Goal: Task Accomplishment & Management: Complete application form

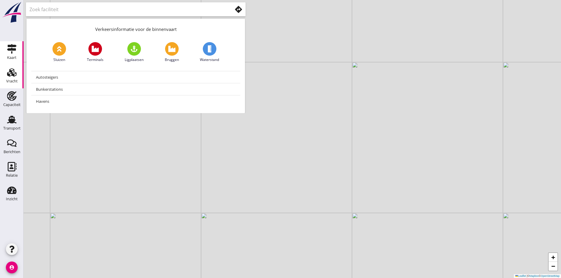
click at [15, 81] on div "Vracht" at bounding box center [12, 81] width 12 height 4
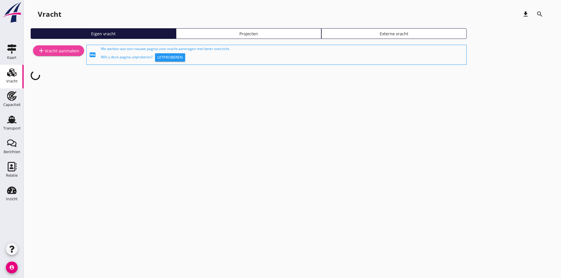
click at [69, 52] on div "add Vracht aanmaken" at bounding box center [59, 50] width 42 height 7
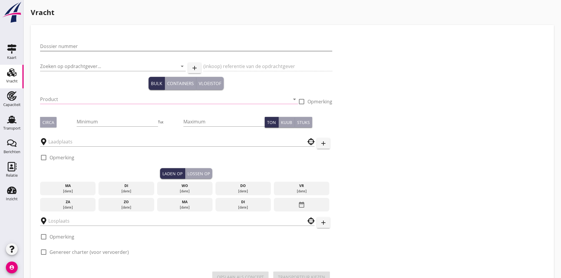
drag, startPoint x: 96, startPoint y: 47, endPoint x: 97, endPoint y: 50, distance: 3.4
click at [96, 47] on input "Dossier nummer" at bounding box center [186, 46] width 292 height 9
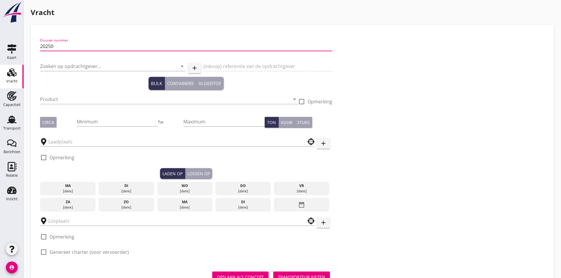
click at [65, 45] on input "20250" at bounding box center [186, 46] width 292 height 9
type input "20250660"
click at [56, 68] on input "Zoeken op opdrachtgever..." at bounding box center [104, 66] width 129 height 9
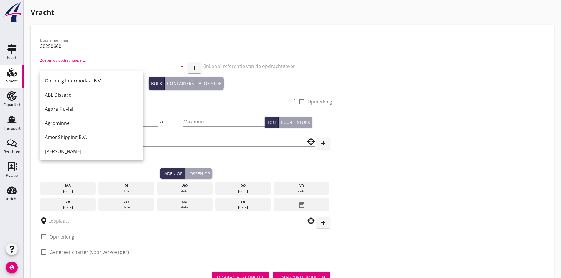
click at [57, 66] on input "Zoeken op opdrachtgever..." at bounding box center [104, 66] width 129 height 9
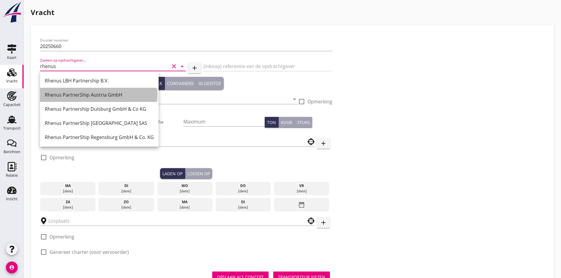
click at [99, 98] on div "Rhenus PartnerShip Austria GmbH" at bounding box center [99, 94] width 109 height 7
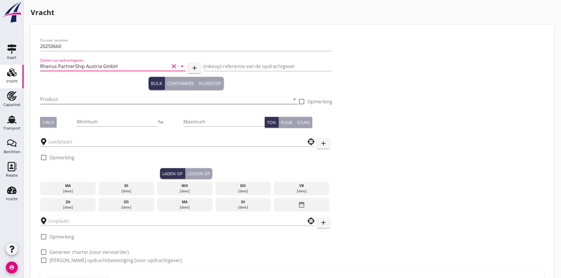
type input "Rhenus PartnerShip Austria GmbH"
click at [89, 99] on input "Product" at bounding box center [165, 99] width 250 height 9
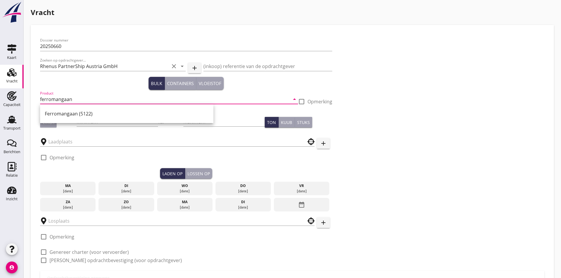
click at [86, 122] on div "Ferromangaan (5122)" at bounding box center [126, 113] width 173 height 19
click at [87, 117] on div "Ferromangaan (5122)" at bounding box center [127, 114] width 164 height 14
type input "Ferromangaan (5122)"
click at [85, 123] on input "Minimum" at bounding box center [117, 121] width 81 height 9
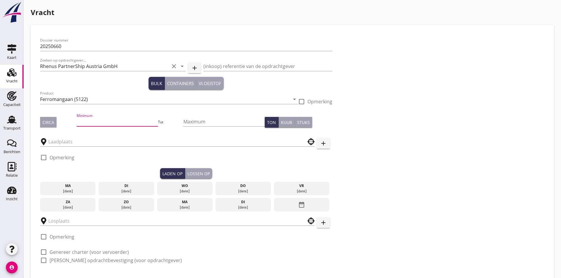
click at [51, 120] on div "Circa" at bounding box center [48, 122] width 12 height 6
click at [77, 119] on input "Minimum" at bounding box center [117, 121] width 81 height 9
type input "700"
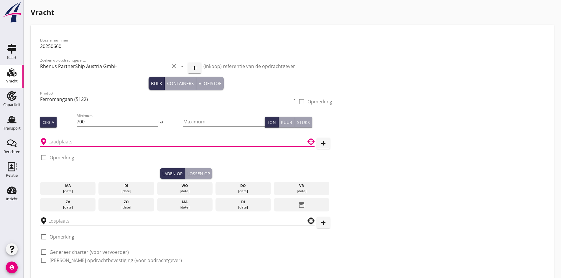
drag, startPoint x: 66, startPoint y: 143, endPoint x: 67, endPoint y: 149, distance: 6.2
click at [67, 149] on div at bounding box center [177, 141] width 275 height 18
click at [65, 139] on input "text" at bounding box center [173, 141] width 250 height 9
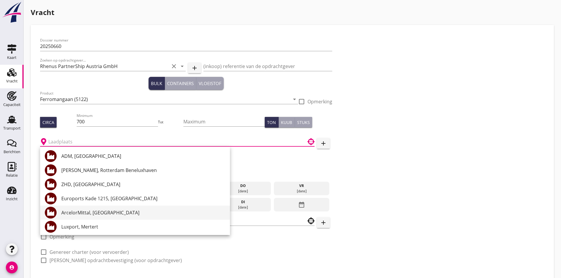
type input "R"
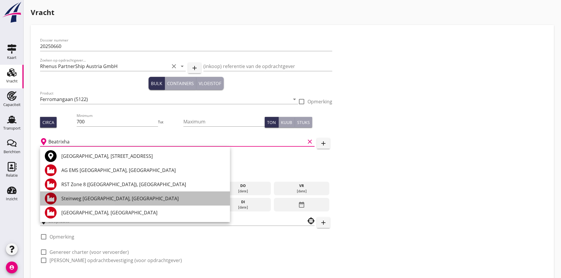
click at [101, 204] on div "Steinweg [GEOGRAPHIC_DATA], [GEOGRAPHIC_DATA]" at bounding box center [143, 199] width 164 height 14
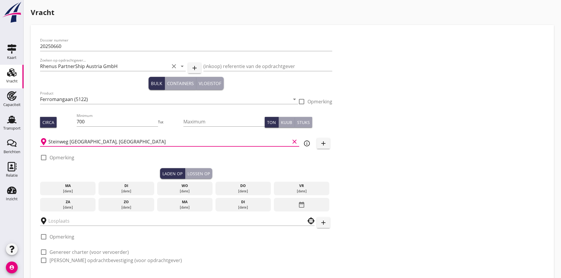
type input "Steinweg [GEOGRAPHIC_DATA], [GEOGRAPHIC_DATA]"
click at [45, 159] on div at bounding box center [44, 158] width 10 height 10
checkbox input "true"
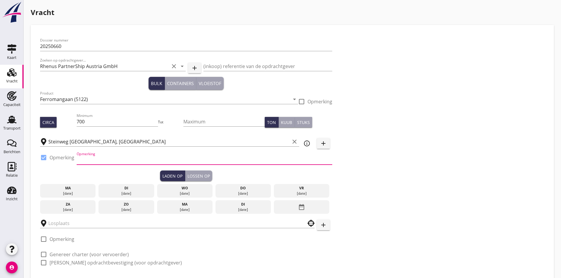
click at [88, 161] on input "Opmerking" at bounding box center [205, 159] width 256 height 9
click at [130, 158] on input "ZHD 0786111011" at bounding box center [205, 159] width 256 height 9
type input "ZHD 0786111011 ex Blue Master 2"
click at [204, 190] on div "ma [DATE] di [DATE] wo [DATE] do [DATE] vr [DATE] za [DATE] zo [DATE] ma [DATE]…" at bounding box center [186, 197] width 292 height 33
click at [217, 191] on div "[DATE]" at bounding box center [243, 193] width 53 height 5
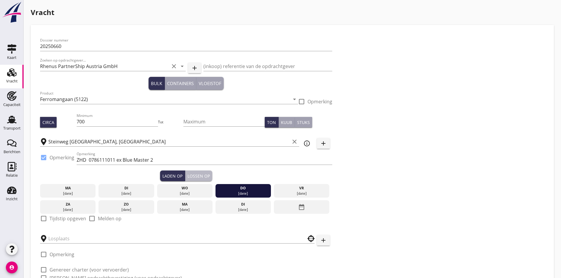
click at [185, 180] on button "Lossen op" at bounding box center [198, 176] width 27 height 11
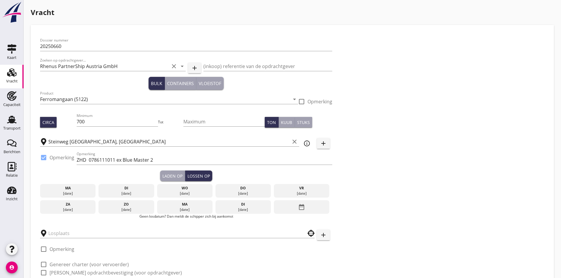
click at [217, 207] on div "[DATE]" at bounding box center [243, 209] width 53 height 5
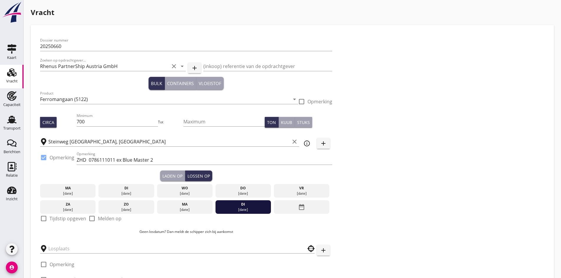
click at [40, 217] on div at bounding box center [44, 219] width 10 height 10
checkbox input "true"
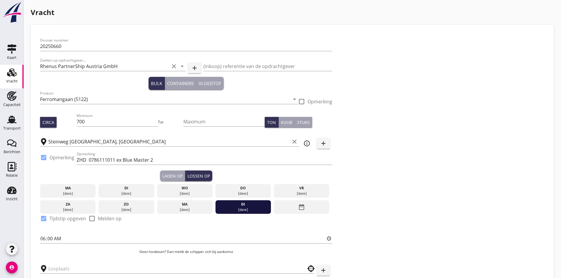
click at [58, 261] on div at bounding box center [177, 267] width 275 height 13
click at [59, 265] on input "text" at bounding box center [173, 268] width 250 height 9
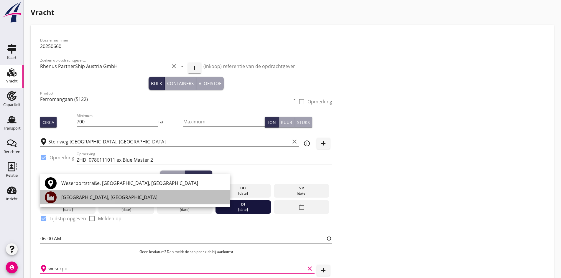
click at [87, 200] on div "[GEOGRAPHIC_DATA], [GEOGRAPHIC_DATA]" at bounding box center [143, 197] width 164 height 7
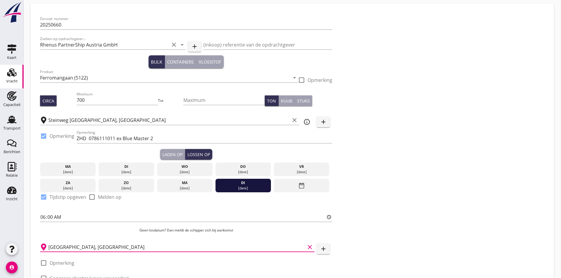
scroll to position [79, 0]
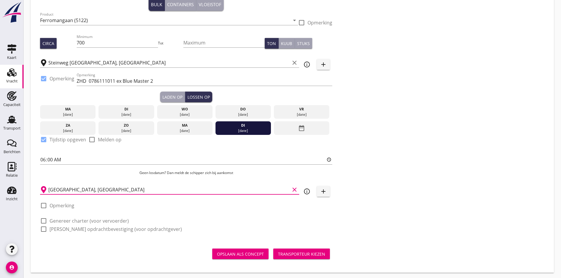
type input "[GEOGRAPHIC_DATA], [GEOGRAPHIC_DATA]"
click at [44, 218] on div at bounding box center [44, 221] width 10 height 10
checkbox input "true"
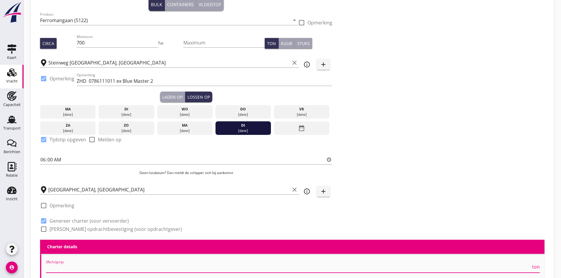
click at [65, 265] on input "(Richt)prijs" at bounding box center [288, 268] width 485 height 9
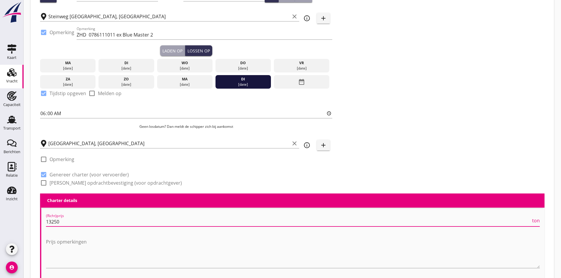
scroll to position [256, 0]
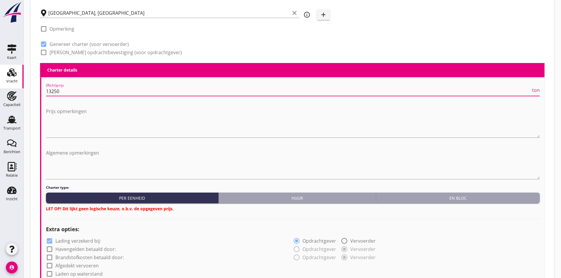
type input "13250"
click at [471, 197] on div "En bloc" at bounding box center [458, 198] width 159 height 6
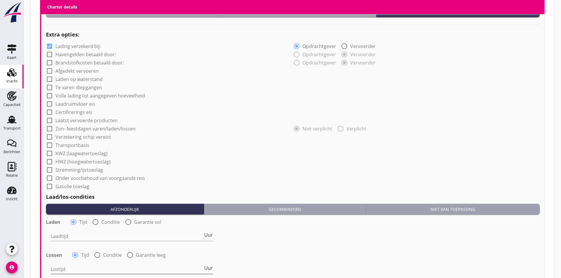
scroll to position [551, 0]
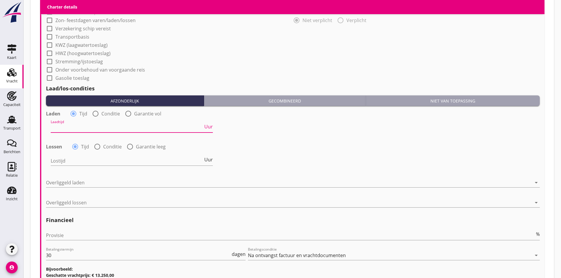
click at [78, 126] on input "Laadtijd" at bounding box center [127, 127] width 152 height 9
type input "24"
click at [70, 156] on input "Lostijd" at bounding box center [127, 160] width 152 height 9
type input "24"
click at [68, 179] on div at bounding box center [289, 182] width 486 height 9
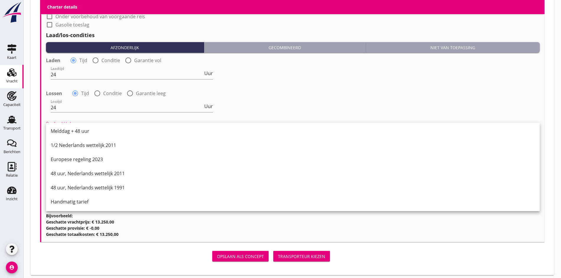
scroll to position [607, 0]
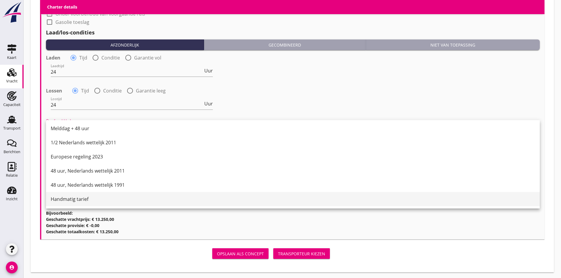
click at [70, 201] on div "Handmatig tarief" at bounding box center [293, 199] width 485 height 7
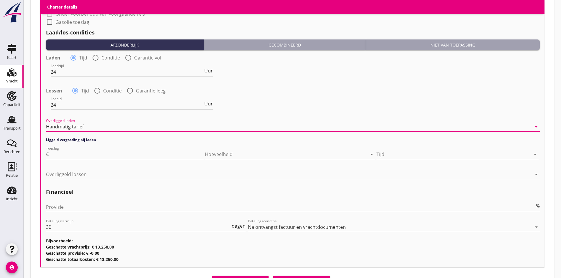
click at [166, 150] on input "Toeslag" at bounding box center [127, 154] width 154 height 9
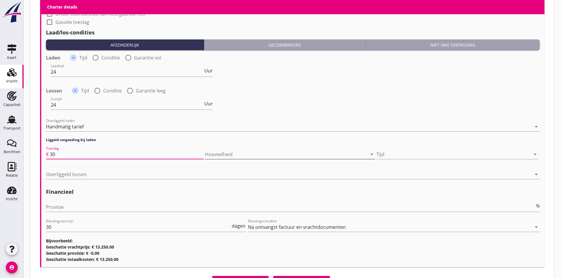
type input "30"
click at [227, 153] on div at bounding box center [282, 154] width 154 height 9
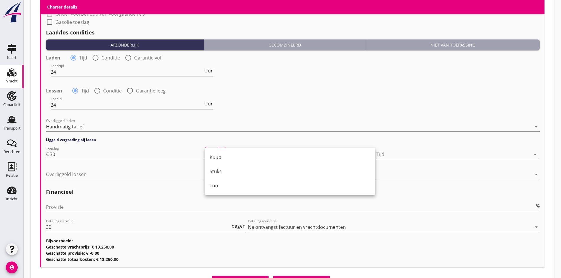
click at [438, 157] on div at bounding box center [454, 154] width 154 height 9
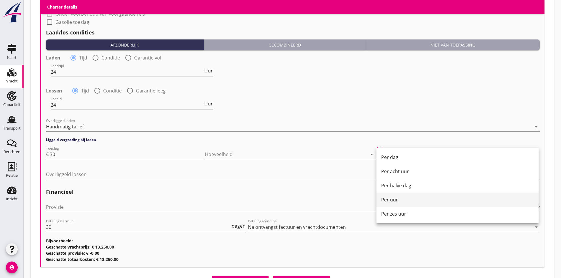
click at [396, 198] on div "Per uur" at bounding box center [457, 199] width 153 height 7
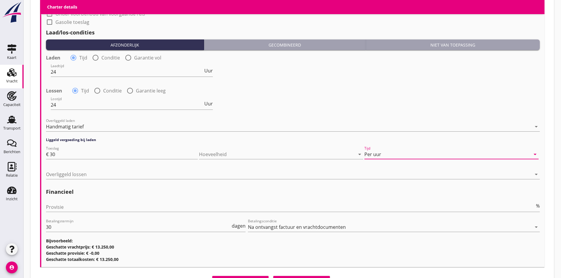
drag, startPoint x: 156, startPoint y: 173, endPoint x: 153, endPoint y: 174, distance: 3.6
click at [154, 174] on div at bounding box center [289, 174] width 486 height 9
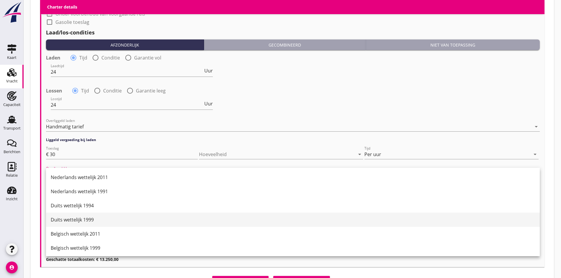
click at [76, 225] on div "Duits wettelijk 1999" at bounding box center [293, 220] width 485 height 14
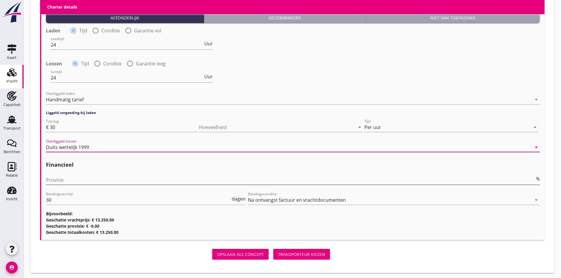
scroll to position [635, 0]
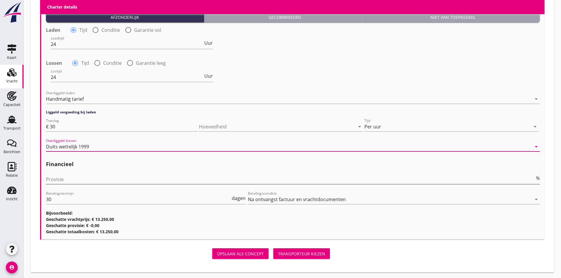
click at [58, 175] on input "Provisie" at bounding box center [290, 179] width 489 height 9
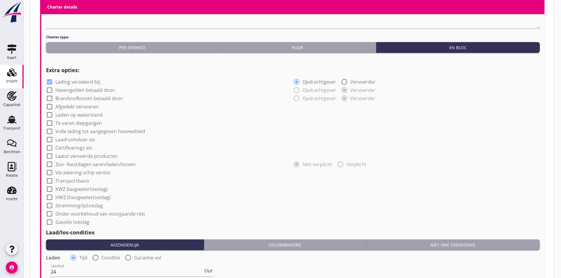
scroll to position [399, 0]
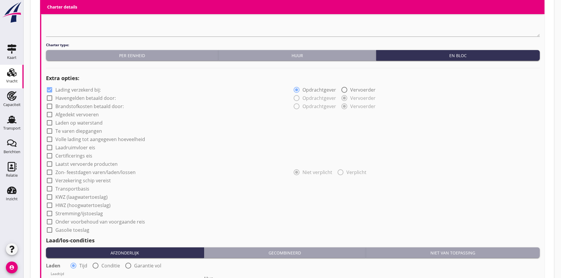
type input "5"
click at [49, 112] on div at bounding box center [50, 115] width 10 height 10
checkbox input "true"
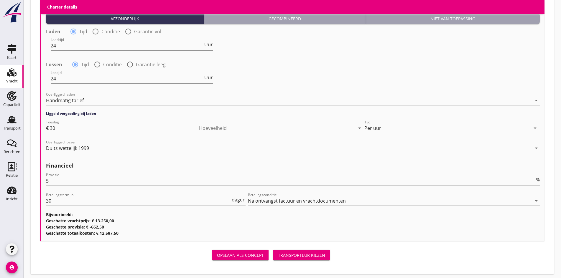
scroll to position [635, 0]
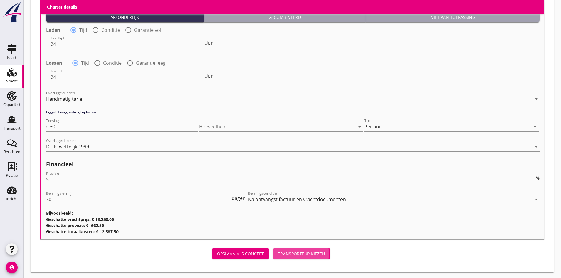
click at [278, 251] on div "Transporteur kiezen" at bounding box center [301, 254] width 47 height 6
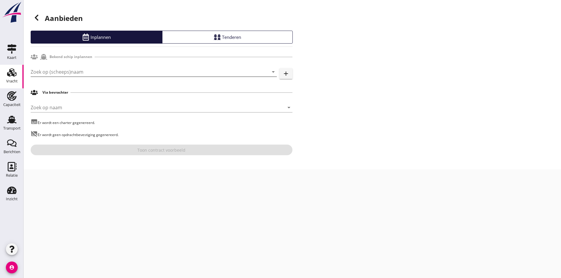
click at [58, 74] on input "Zoek op (scheeps)naam" at bounding box center [146, 71] width 230 height 9
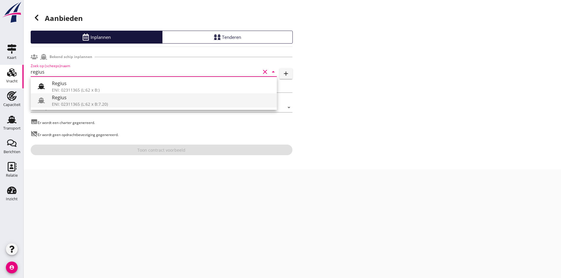
click at [82, 103] on div "ENI: 02311365 (L:62 x B:7.20)" at bounding box center [162, 104] width 220 height 6
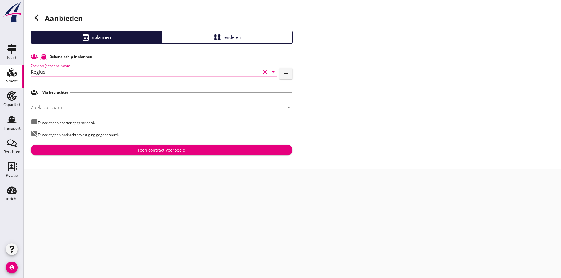
type input "Regius"
click at [141, 156] on div "Aanbieden Inplannen Tenderen Bekend schip inplannen Zoek op (scheeps)naam Regiu…" at bounding box center [293, 85] width 538 height 170
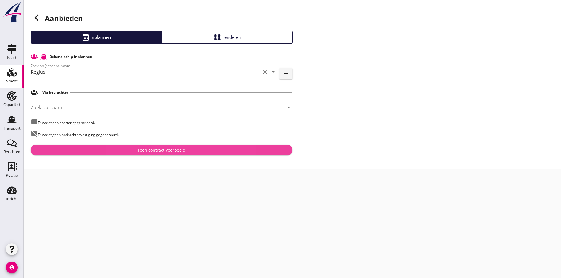
click at [202, 149] on div "Toon contract voorbeeld" at bounding box center [161, 150] width 252 height 6
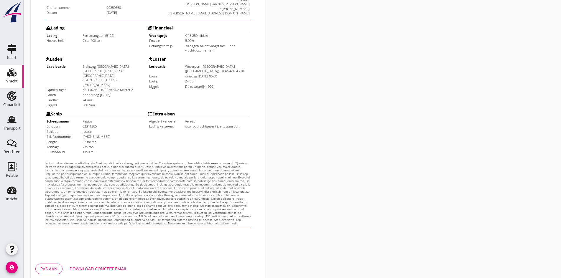
scroll to position [158, 0]
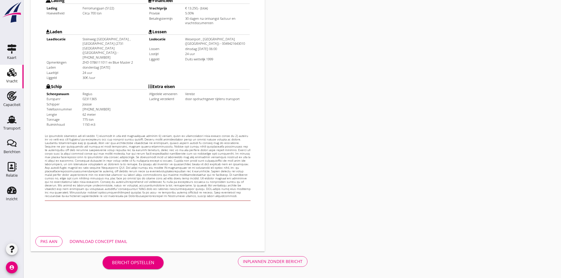
click at [243, 264] on div "Inplannen zonder bericht" at bounding box center [273, 262] width 60 height 6
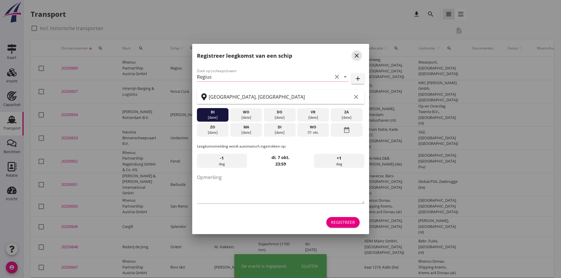
click at [356, 56] on icon "close" at bounding box center [356, 55] width 7 height 7
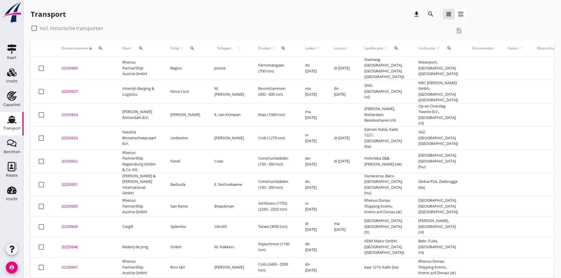
click at [75, 67] on div "20250660" at bounding box center [84, 68] width 47 height 6
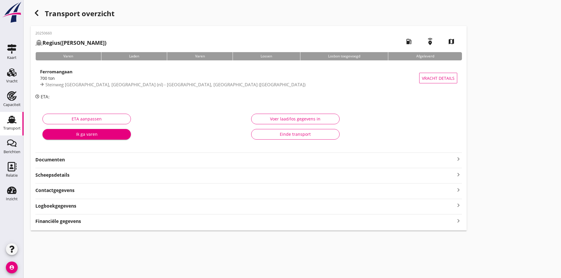
click at [455, 159] on icon "keyboard_arrow_right" at bounding box center [458, 159] width 7 height 7
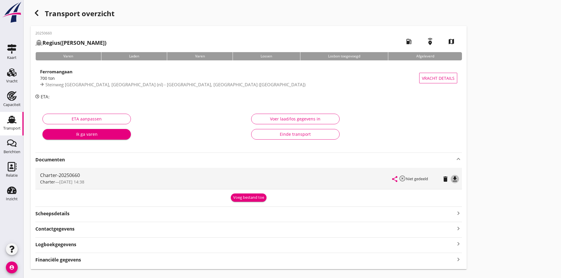
click at [452, 178] on icon "file_download" at bounding box center [455, 179] width 7 height 7
